Goal: Navigation & Orientation: Find specific page/section

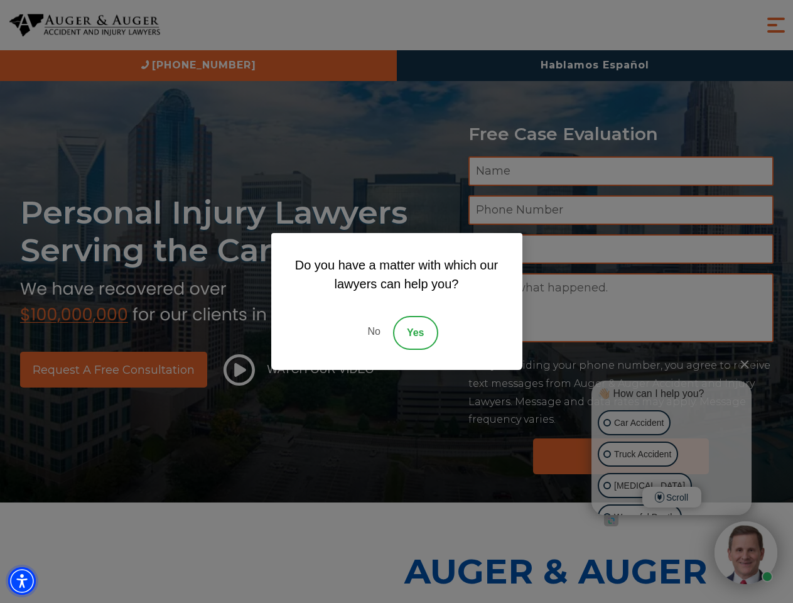
click at [22, 581] on img "Accessibility Menu" at bounding box center [22, 581] width 28 height 28
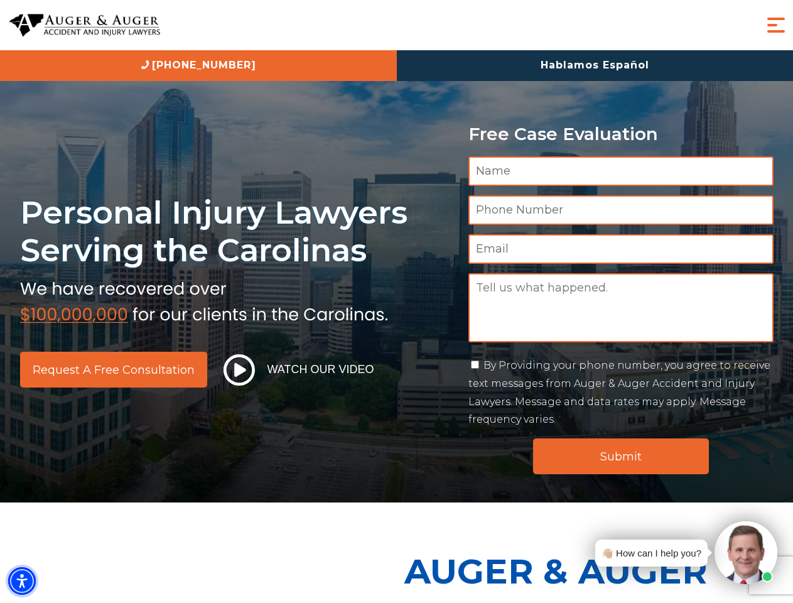
click at [22, 581] on img "Accessibility Menu" at bounding box center [22, 581] width 28 height 28
